Goal: Navigation & Orientation: Find specific page/section

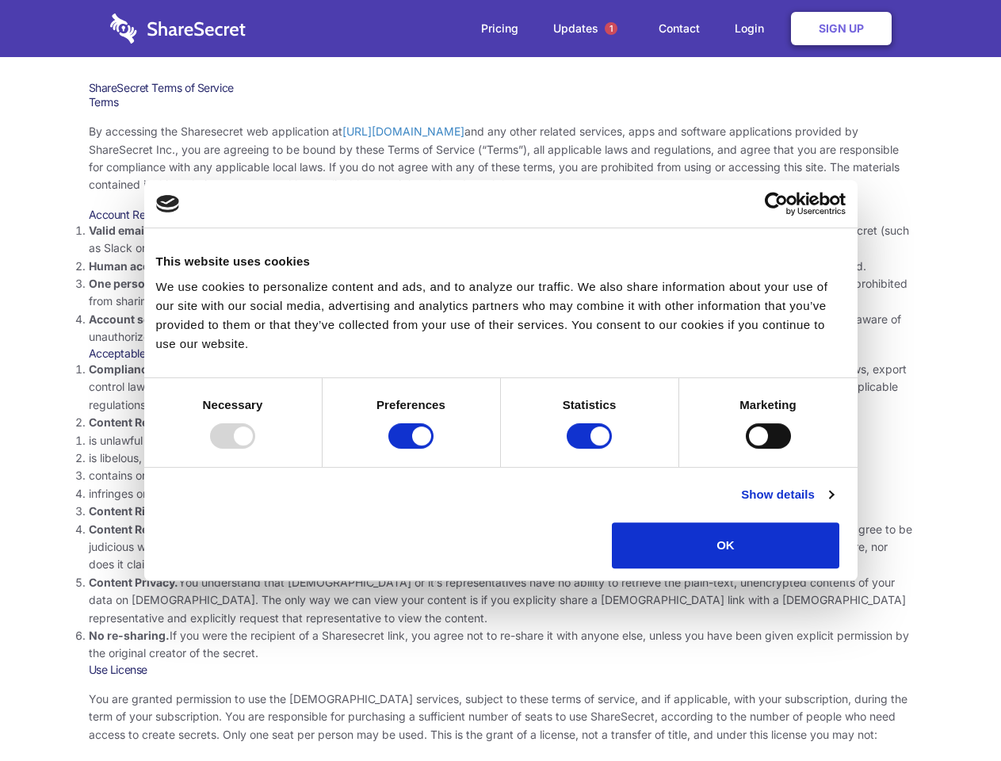
click at [500, 381] on li "Compliance with local laws and regulations. Your use of the Sharesecret must no…" at bounding box center [501, 387] width 825 height 53
click at [255, 449] on div at bounding box center [232, 435] width 45 height 25
click at [434, 449] on input "Preferences" at bounding box center [411, 435] width 45 height 25
checkbox input "false"
click at [592, 449] on input "Statistics" at bounding box center [589, 435] width 45 height 25
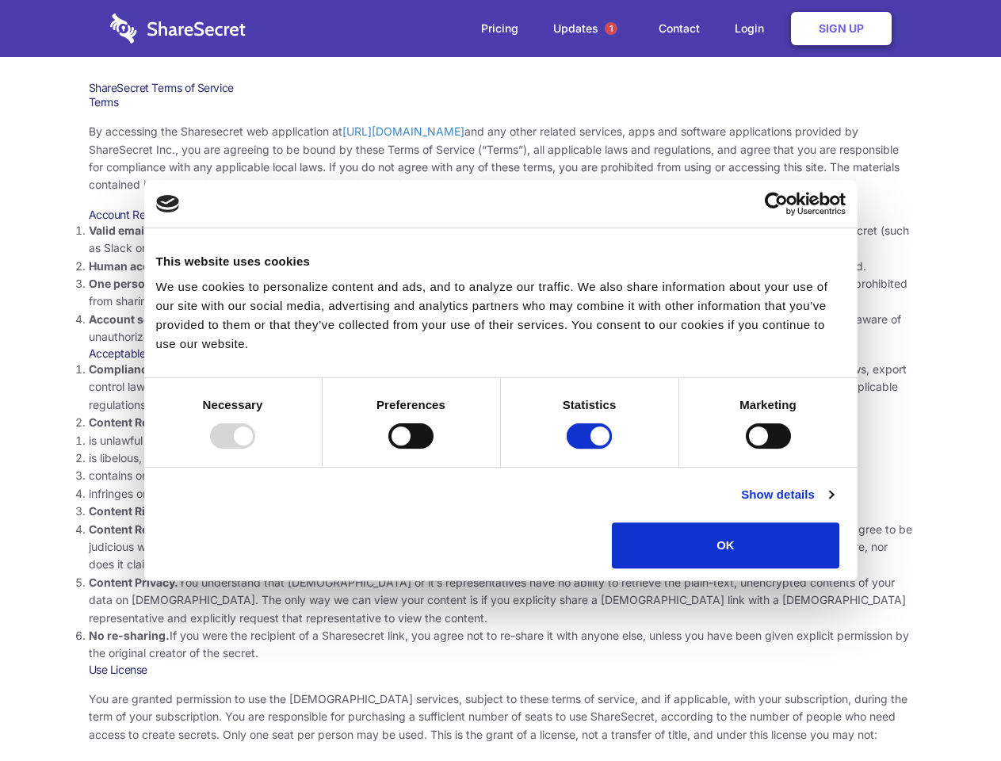
checkbox input "false"
click at [746, 449] on input "Marketing" at bounding box center [768, 435] width 45 height 25
checkbox input "true"
click at [833, 504] on link "Show details" at bounding box center [787, 494] width 92 height 19
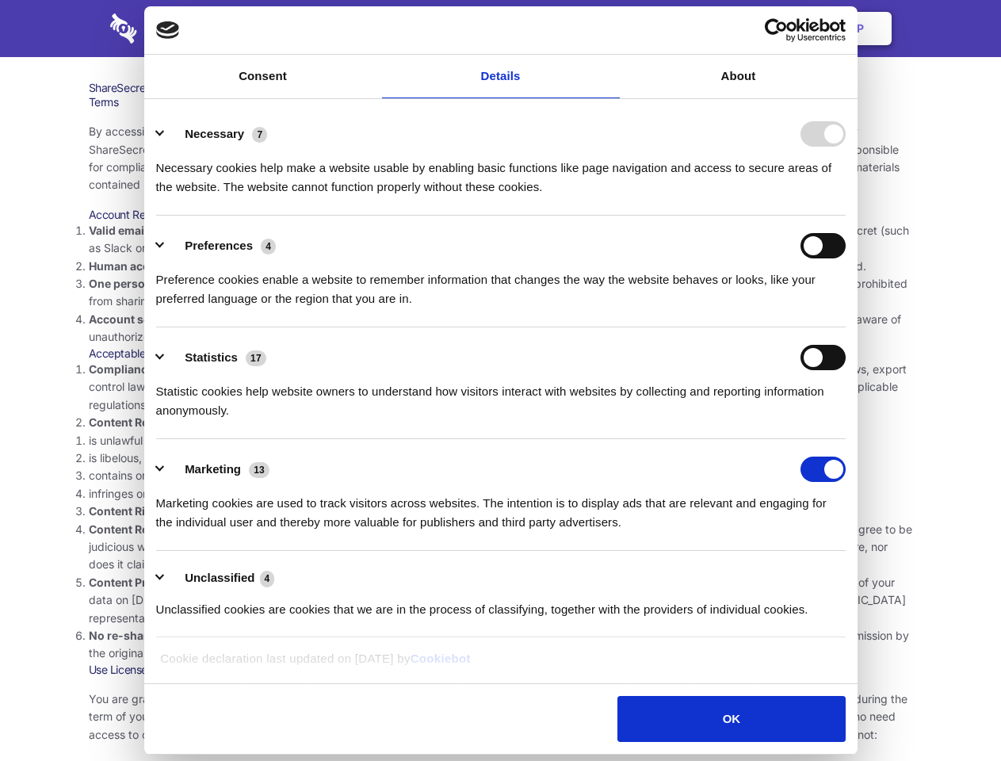
click at [846, 197] on div "Necessary cookies help make a website usable by enabling basic functions like p…" at bounding box center [501, 172] width 690 height 50
click at [611, 29] on span "1" at bounding box center [611, 28] width 13 height 13
